Goal: Transaction & Acquisition: Purchase product/service

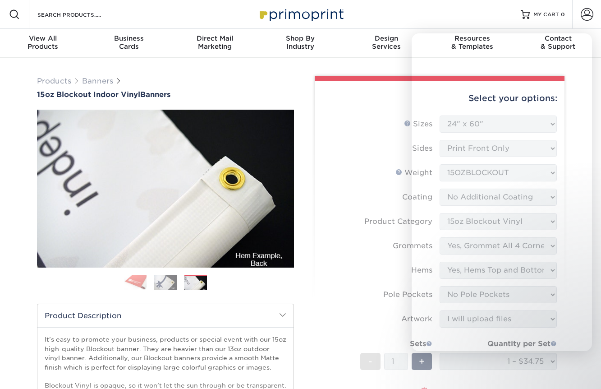
select select "24.00x60.00"
select select "ab63990c-71be-4401-8343-b30abfa5ad7c"
select select "ce33bba6-a87b-4293-934d-6f372bdce3e6"
select select "8230230f-c794-4a86-888a-1e780ae7e418"
select select "462c5fe9-21e9-49a0-afb4-1c6e8664fe13"
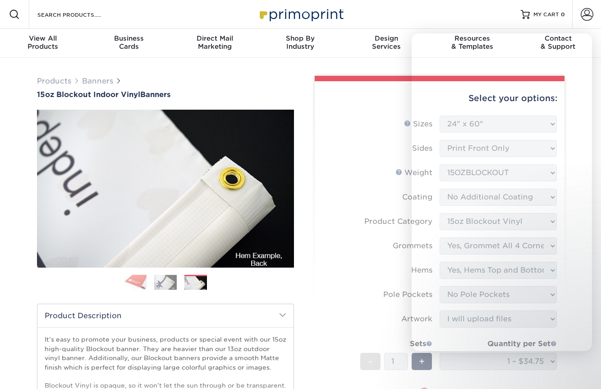
select select "upload"
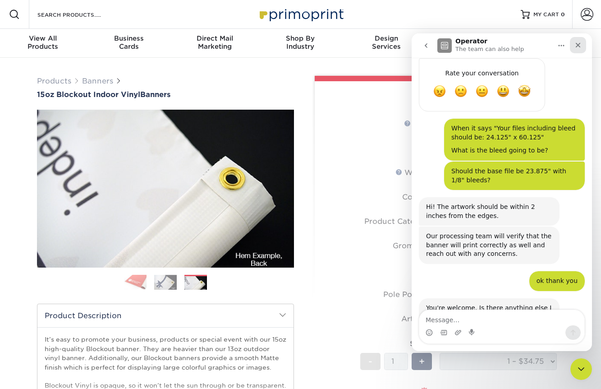
click at [580, 46] on icon "Close" at bounding box center [578, 45] width 7 height 7
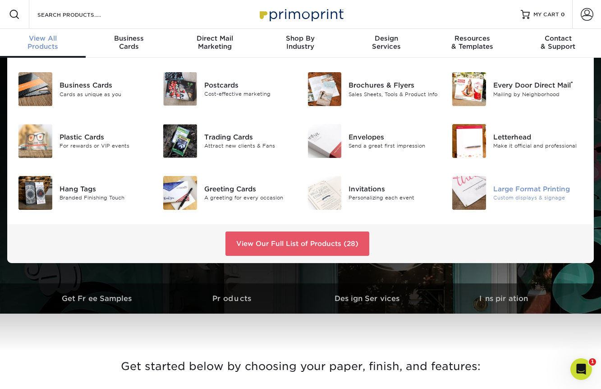
click at [470, 195] on img at bounding box center [470, 193] width 34 height 34
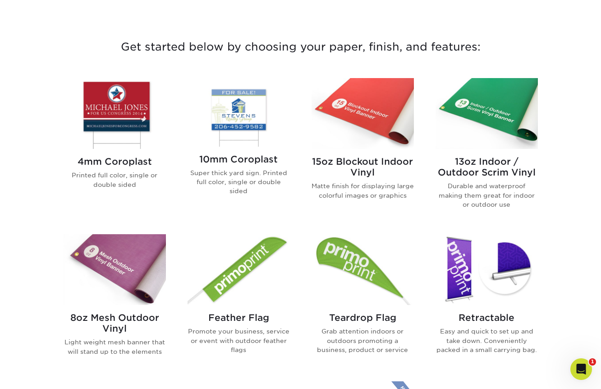
scroll to position [344, 0]
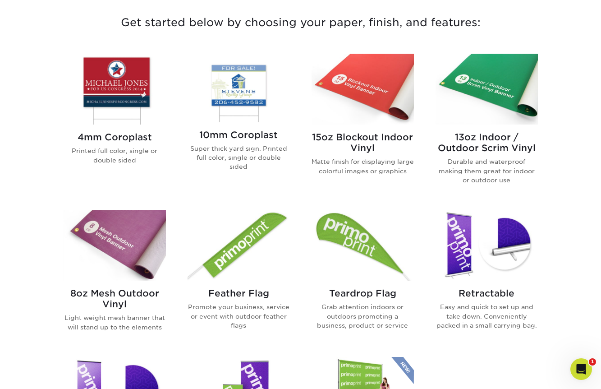
click at [467, 143] on h2 "13oz Indoor / Outdoor Scrim Vinyl" at bounding box center [487, 143] width 102 height 22
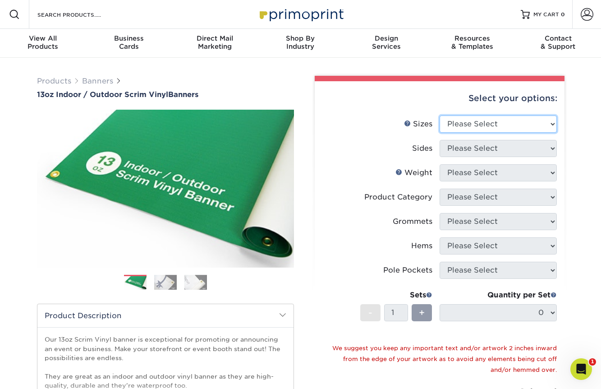
click at [455, 124] on select "Please Select 24" x 36" 24" x 48" 36" x 48" 36" x 60" 36" x 72" 36" x 96" 36" x…" at bounding box center [498, 124] width 117 height 17
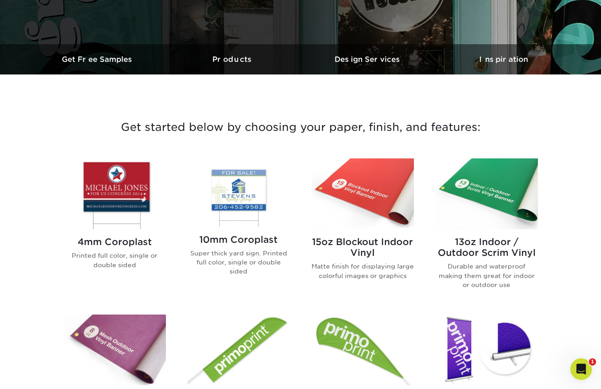
scroll to position [246, 0]
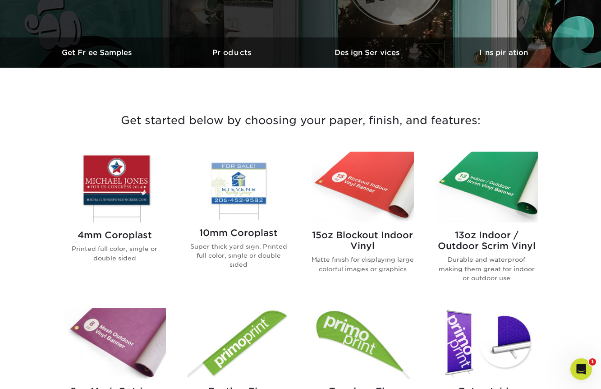
click at [361, 182] on img at bounding box center [363, 187] width 102 height 71
click at [366, 195] on img at bounding box center [363, 187] width 102 height 71
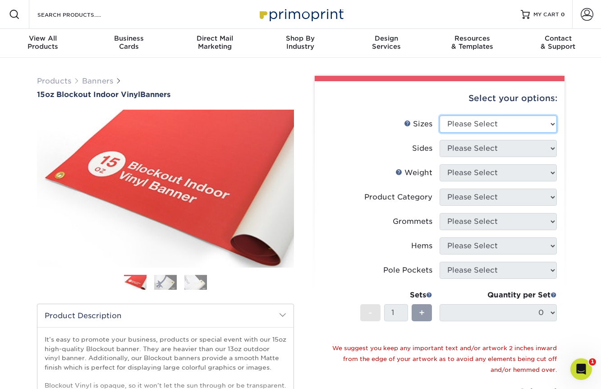
click at [459, 124] on select "Please Select 17" x 32" 18" x 24" 21" x 192" 22" x 35" 22" x 69" 24" x 36" 24" …" at bounding box center [498, 124] width 117 height 17
select select "24.00x60.00"
click at [440, 116] on select "Please Select 17" x 32" 18" x 24" 21" x 192" 22" x 35" 22" x 69" 24" x 36" 24" …" at bounding box center [498, 124] width 117 height 17
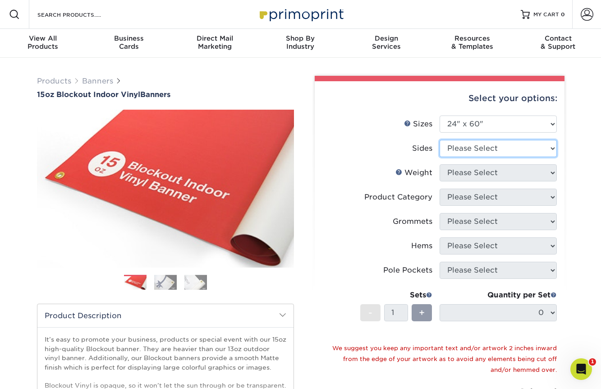
click at [474, 151] on select "Please Select Print Both Sides Print Front Only" at bounding box center [498, 148] width 117 height 17
select select "32d3c223-f82c-492b-b915-ba065a00862f"
click at [440, 140] on select "Please Select Print Both Sides Print Front Only" at bounding box center [498, 148] width 117 height 17
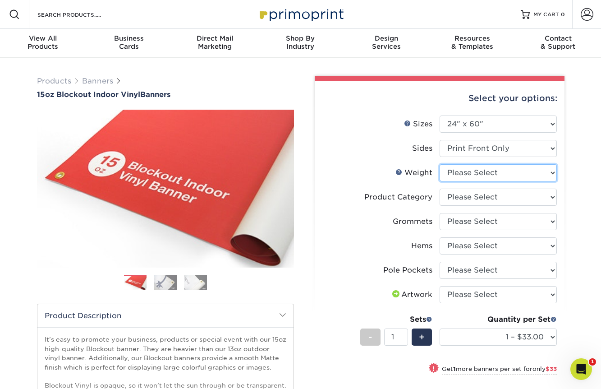
click at [474, 172] on select "Please Select 15OZBLOCKOUT" at bounding box center [498, 172] width 117 height 17
select select "15OZBLOCKOUT"
click at [440, 164] on select "Please Select 15OZBLOCKOUT" at bounding box center [498, 172] width 117 height 17
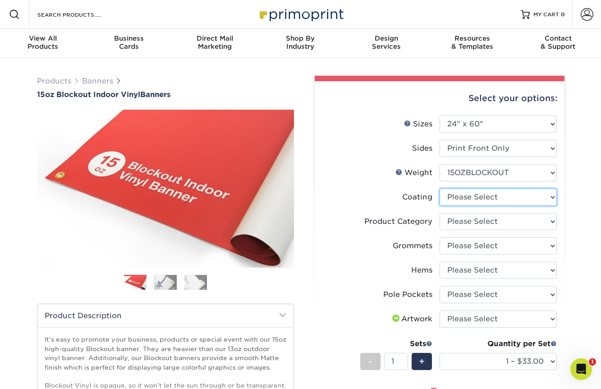
click at [490, 199] on select at bounding box center [498, 197] width 117 height 17
select select "3e7618de-abca-4bda-9f97-8b9129e913d8"
click at [440, 189] on select at bounding box center [498, 197] width 117 height 17
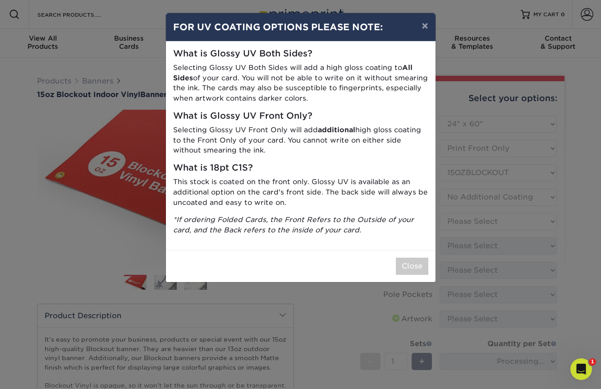
click at [490, 222] on div "× FOR UV COATING OPTIONS PLEASE NOTE: What is Glossy UV Both Sides? Selecting G…" at bounding box center [300, 194] width 601 height 389
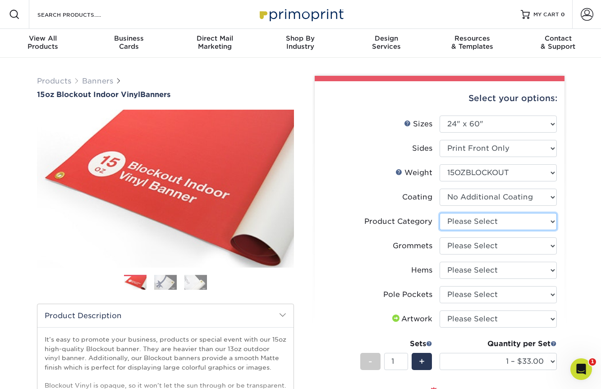
click at [474, 223] on select "Please Select 15oz Blockout Vinyl" at bounding box center [498, 221] width 117 height 17
select select "ab63990c-71be-4401-8343-b30abfa5ad7c"
click at [440, 213] on select "Please Select 15oz Blockout Vinyl" at bounding box center [498, 221] width 117 height 17
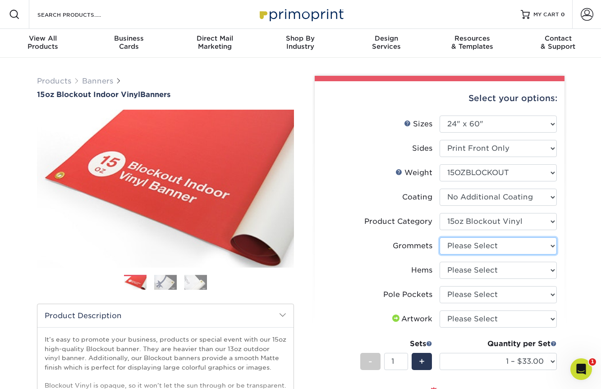
click at [476, 242] on select "Please Select No Grommets Yes, Grommet All 4 Corners Yes, Grommets Every 2 ft." at bounding box center [498, 245] width 117 height 17
select select "ce33bba6-a87b-4293-934d-6f372bdce3e6"
click at [440, 237] on select "Please Select No Grommets Yes, Grommet All 4 Corners Yes, Grommets Every 2 ft." at bounding box center [498, 245] width 117 height 17
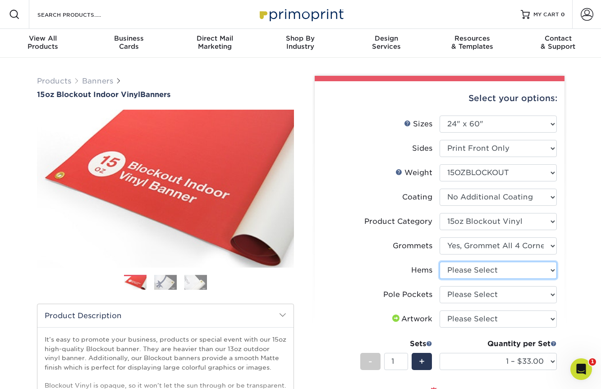
click at [478, 269] on select "Please Select No Hems/Pole Pockets Yes, Hems Top and Bottom Only Yes, Hems All …" at bounding box center [498, 270] width 117 height 17
select select "4e4ebf09-664b-4b70-8385-b564872d2e90"
click at [440, 262] on select "Please Select No Hems/Pole Pockets Yes, Hems Top and Bottom Only Yes, Hems All …" at bounding box center [498, 270] width 117 height 17
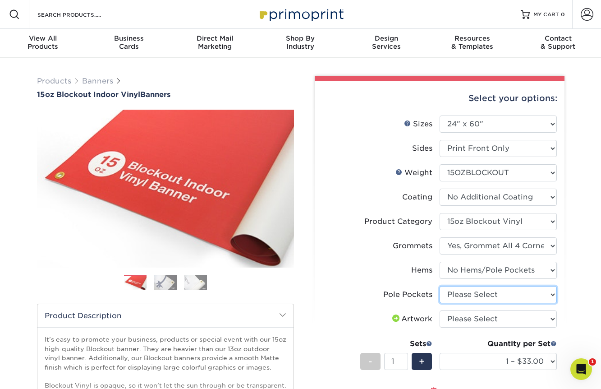
click at [480, 297] on select "Please Select No Pole Pockets 2 in. Left and Right 2 in. Top and Bottom 4 in. L…" at bounding box center [498, 294] width 117 height 17
select select "462c5fe9-21e9-49a0-afb4-1c6e8664fe13"
click at [440, 286] on select "Please Select No Pole Pockets 2 in. Left and Right 2 in. Top and Bottom 4 in. L…" at bounding box center [498, 294] width 117 height 17
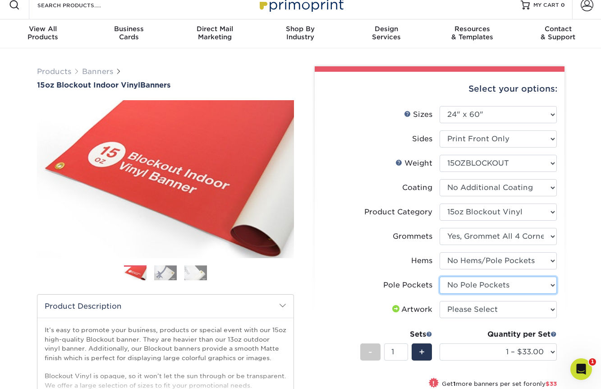
scroll to position [11, 0]
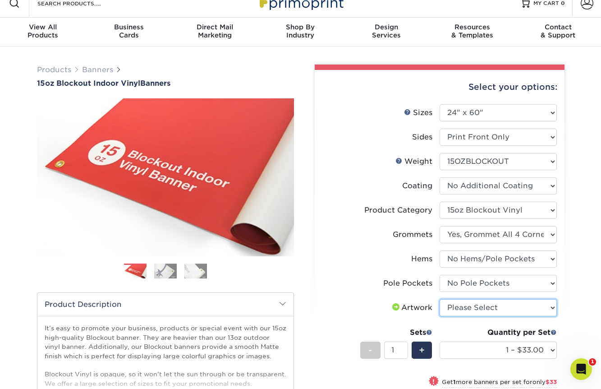
click at [481, 308] on select "Please Select I will upload files I need a design - $50" at bounding box center [498, 307] width 117 height 17
select select "upload"
click at [440, 299] on select "Please Select I will upload files I need a design - $50" at bounding box center [498, 307] width 117 height 17
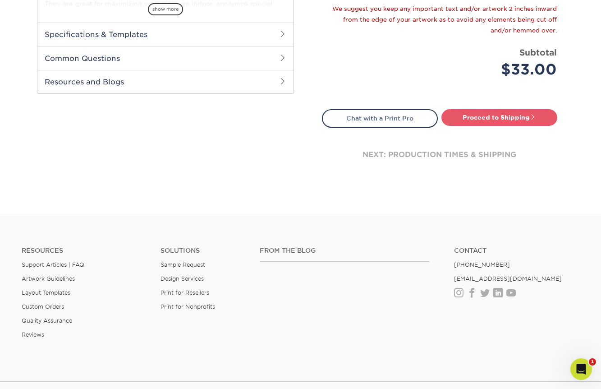
scroll to position [373, 0]
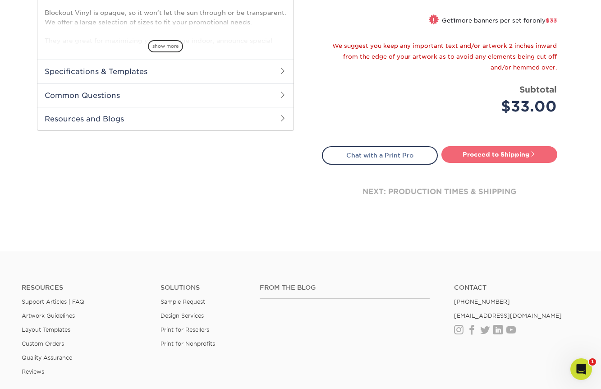
click at [483, 152] on link "Proceed to Shipping" at bounding box center [500, 154] width 116 height 16
type input "Set 1"
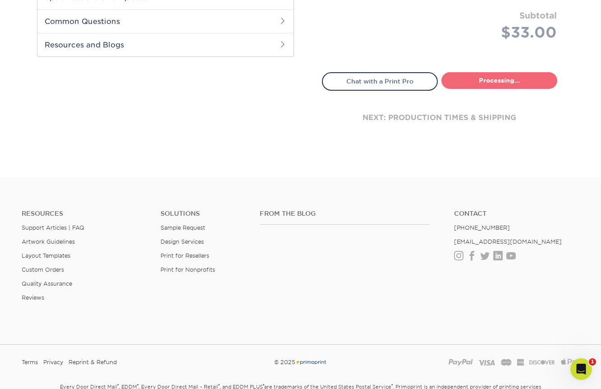
select select "9499971e-fb50-4912-8c6c-ffc2724ba229"
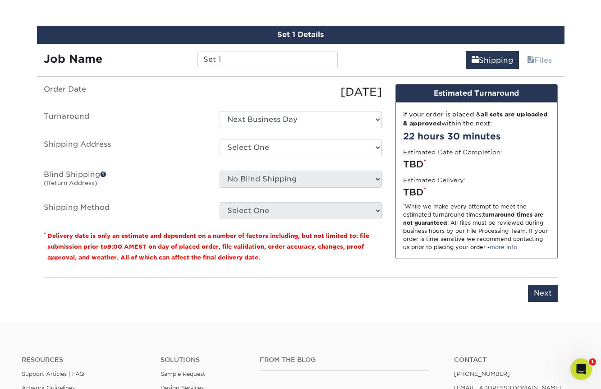
scroll to position [543, 0]
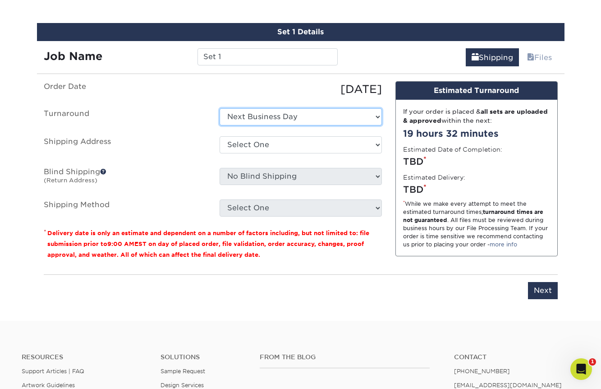
click at [319, 119] on select "Select One Next Business Day" at bounding box center [301, 116] width 162 height 17
click at [220, 108] on select "Select One Next Business Day" at bounding box center [301, 116] width 162 height 17
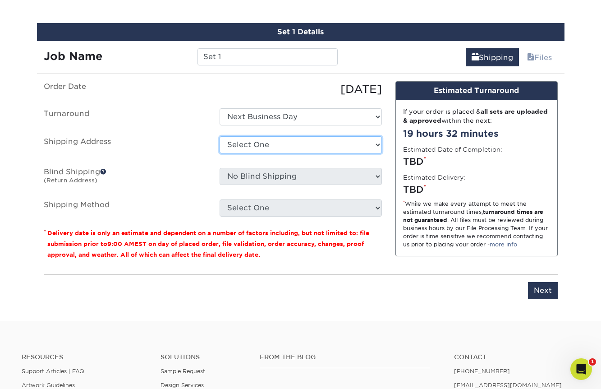
click at [311, 137] on select "Select One [PERSON_NAME] + Add New Address - Login" at bounding box center [301, 144] width 162 height 17
select select "285520"
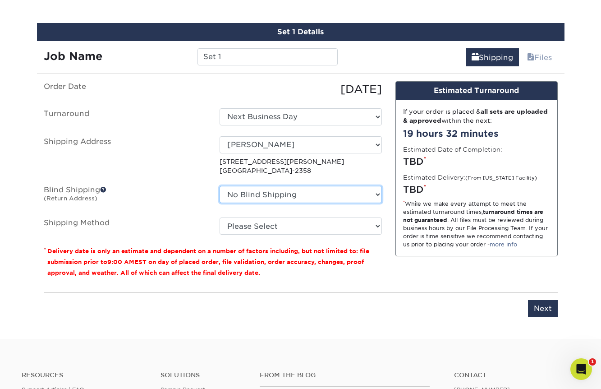
click at [234, 202] on select "No Blind Shipping [PERSON_NAME] + Add New Address" at bounding box center [301, 194] width 162 height 17
select select "285520"
click at [220, 186] on select "No Blind Shipping [PERSON_NAME] + Add New Address" at bounding box center [301, 194] width 162 height 17
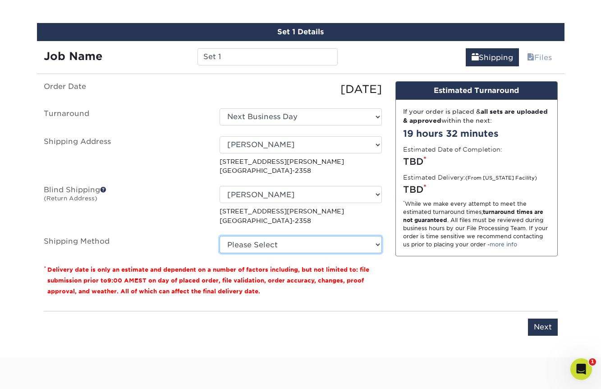
click at [239, 241] on select "Please Select Next Day Everywhere (+$11.20) Ground Shipping (+$21.21) 3 Day Shi…" at bounding box center [301, 244] width 162 height 17
select select "NEXTDAYEVERYWHERE"
click at [220, 236] on select "Please Select Next Day Everywhere (+$11.20) Ground Shipping (+$21.21) 3 Day Shi…" at bounding box center [301, 244] width 162 height 17
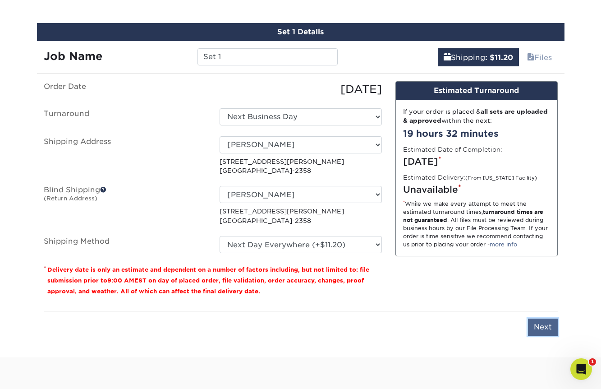
click at [544, 329] on input "Next" at bounding box center [543, 327] width 30 height 17
